Goal: Use online tool/utility: Use online tool/utility

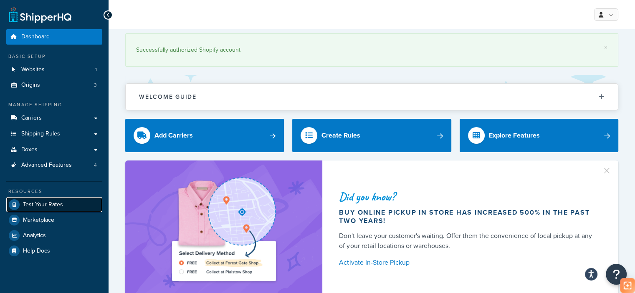
click at [41, 210] on link "Test Your Rates" at bounding box center [54, 204] width 96 height 15
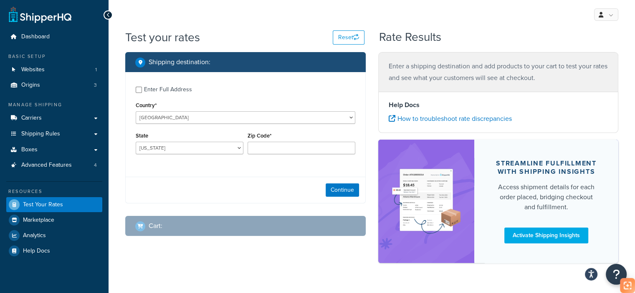
click at [183, 143] on div "State [US_STATE] [US_STATE] [US_STATE] [US_STATE] [US_STATE] Armed Forces Ameri…" at bounding box center [190, 142] width 108 height 24
click at [182, 152] on select "[US_STATE] [US_STATE] [US_STATE] [US_STATE] [US_STATE] Armed Forces Americas Ar…" at bounding box center [190, 148] width 108 height 13
select select "CA"
click at [136, 142] on select "[US_STATE] [US_STATE] [US_STATE] [US_STATE] [US_STATE] Armed Forces Americas Ar…" at bounding box center [190, 148] width 108 height 13
click at [284, 152] on input "Zip Code*" at bounding box center [301, 148] width 108 height 13
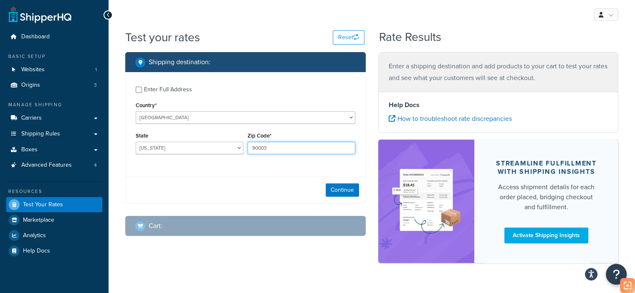
type input "90003"
click at [334, 180] on div "Continue" at bounding box center [246, 190] width 240 height 26
click at [337, 187] on button "Continue" at bounding box center [342, 190] width 33 height 13
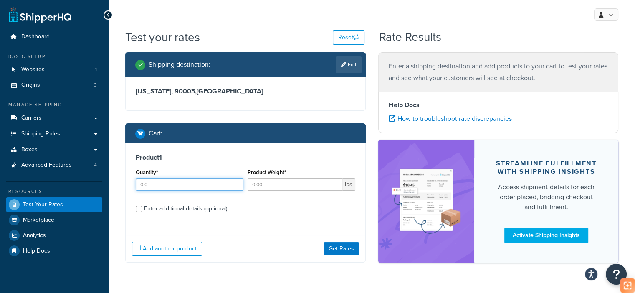
click at [179, 188] on input "Quantity*" at bounding box center [190, 185] width 108 height 13
type input "1"
click at [316, 185] on input "Product Weight*" at bounding box center [294, 185] width 95 height 13
paste input "0.57"
type input "0.57"
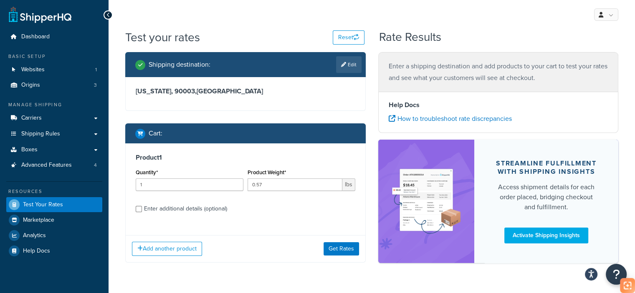
click at [176, 205] on div "Enter additional details (optional)" at bounding box center [185, 209] width 83 height 12
click at [142, 206] on input "Enter additional details (optional)" at bounding box center [139, 209] width 6 height 6
checkbox input "true"
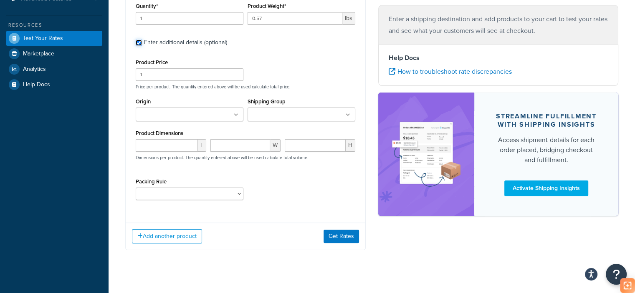
scroll to position [167, 0]
click at [174, 146] on input "number" at bounding box center [167, 145] width 62 height 13
paste input "13.58"
type input "13.58"
click at [235, 143] on input "number" at bounding box center [240, 145] width 60 height 13
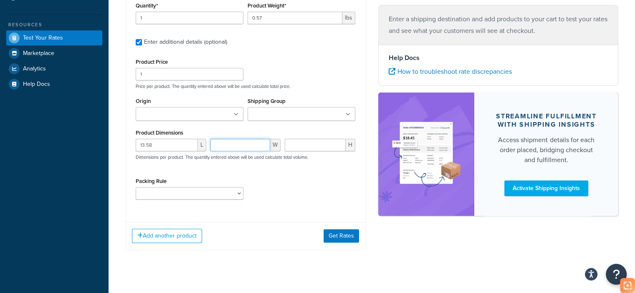
paste input "3.31"
type input "3.31"
click at [314, 143] on input "number" at bounding box center [315, 145] width 61 height 13
paste input "1.85"
type input "1.85"
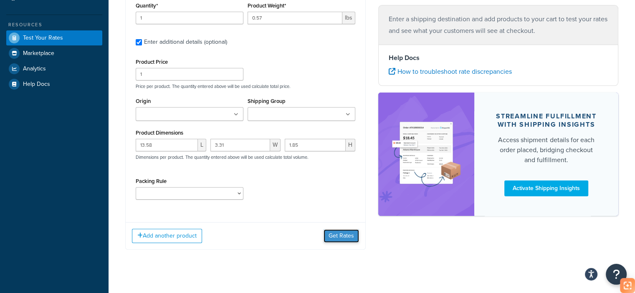
click at [351, 233] on button "Get Rates" at bounding box center [340, 236] width 35 height 13
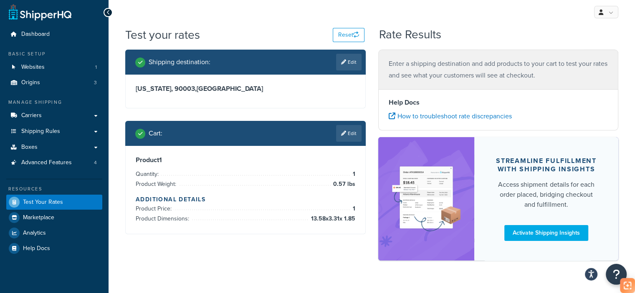
scroll to position [0, 0]
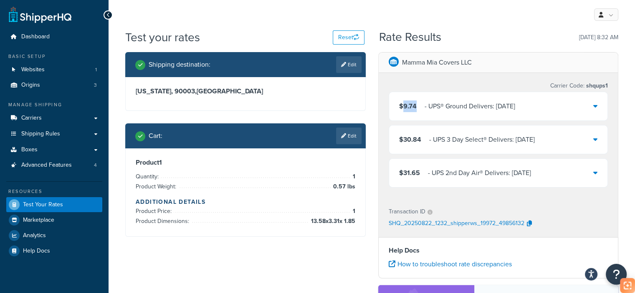
copy span "9.74"
drag, startPoint x: 419, startPoint y: 108, endPoint x: 401, endPoint y: 107, distance: 17.5
click at [401, 107] on div "$9.74 ‌‌‍‍ - UPS® Ground Delivers: [DATE]" at bounding box center [457, 107] width 116 height 12
